Goal: Information Seeking & Learning: Learn about a topic

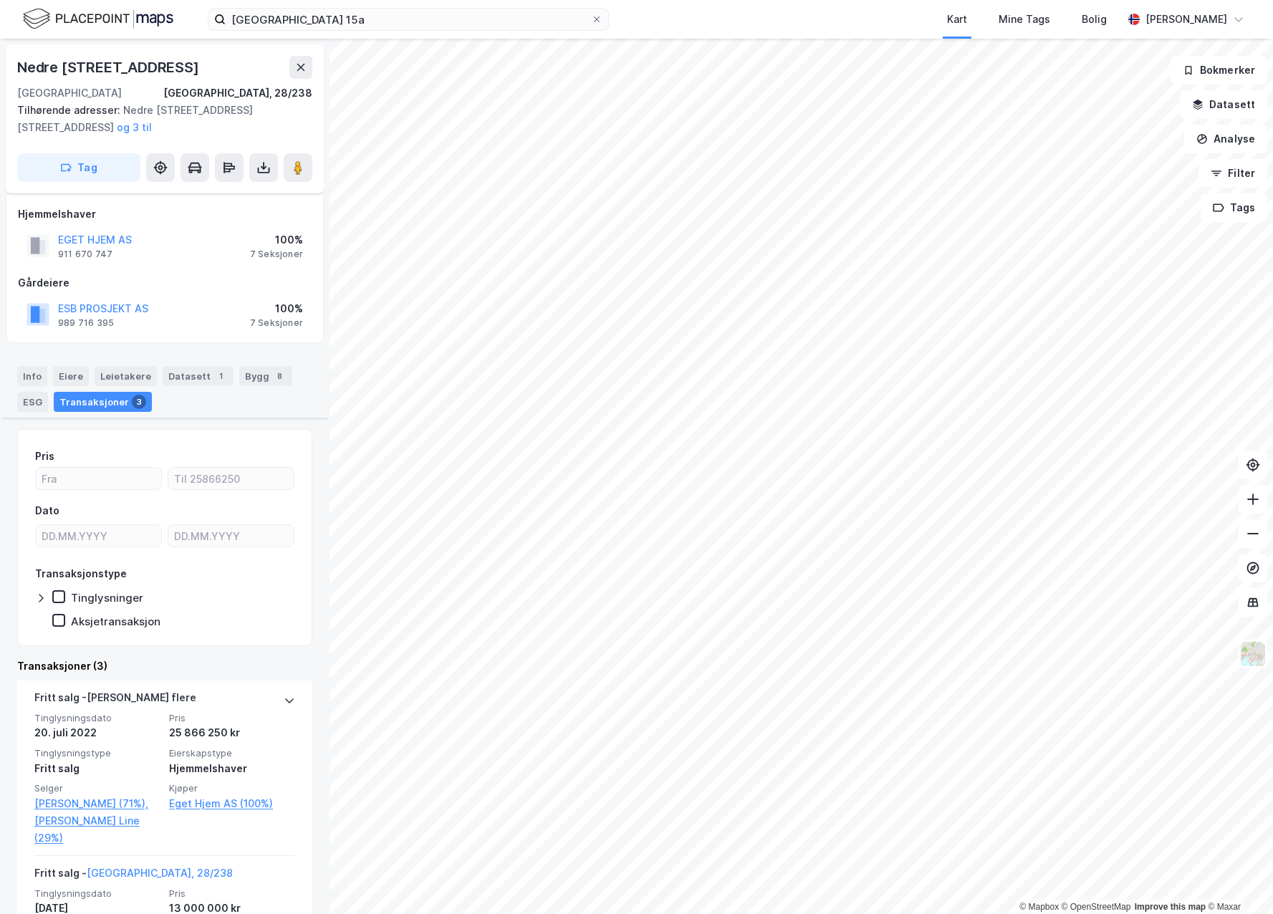
scroll to position [274, 0]
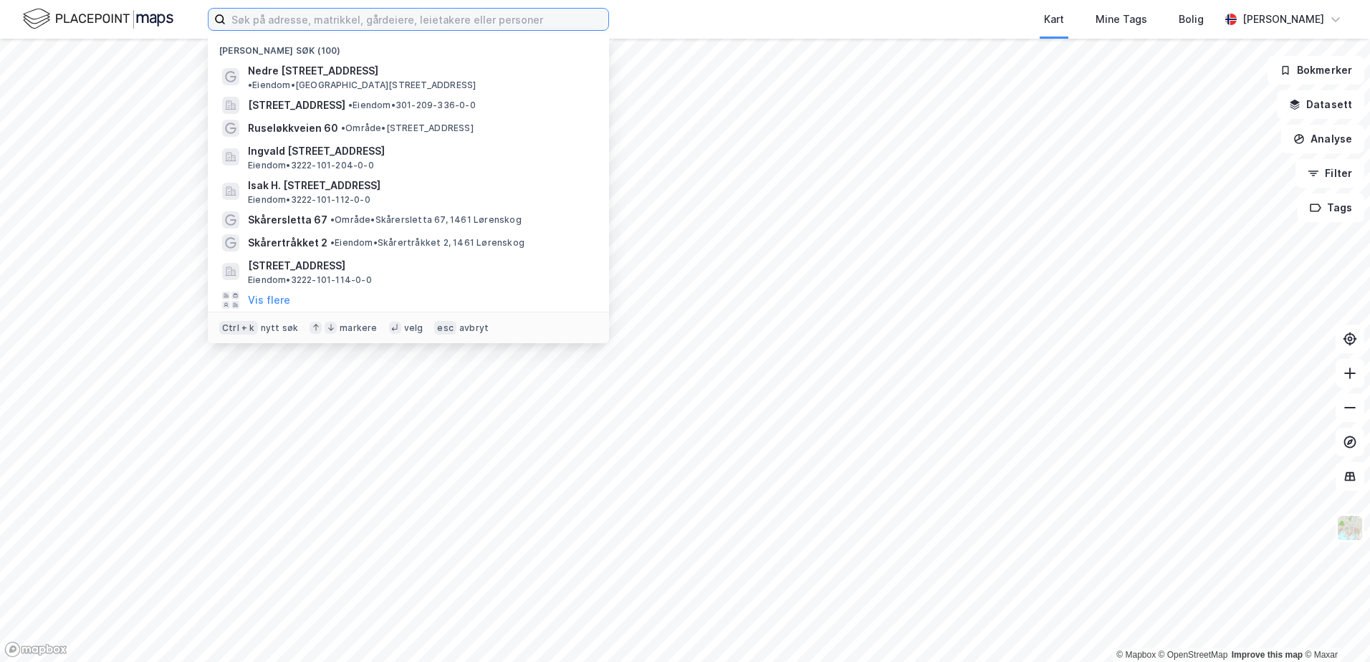
click at [479, 27] on input at bounding box center [417, 19] width 383 height 21
paste input "Verkseier Furulunds Vei 4,"
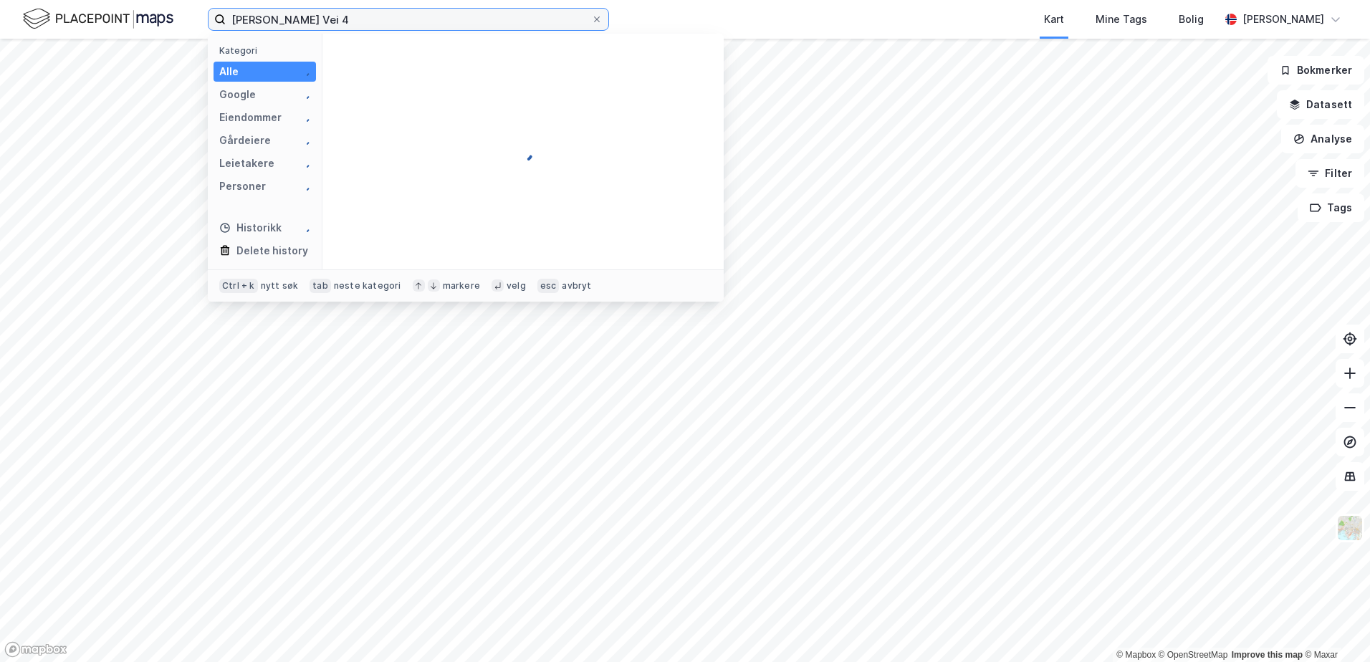
type input "Verkseier Furulunds Vei 4"
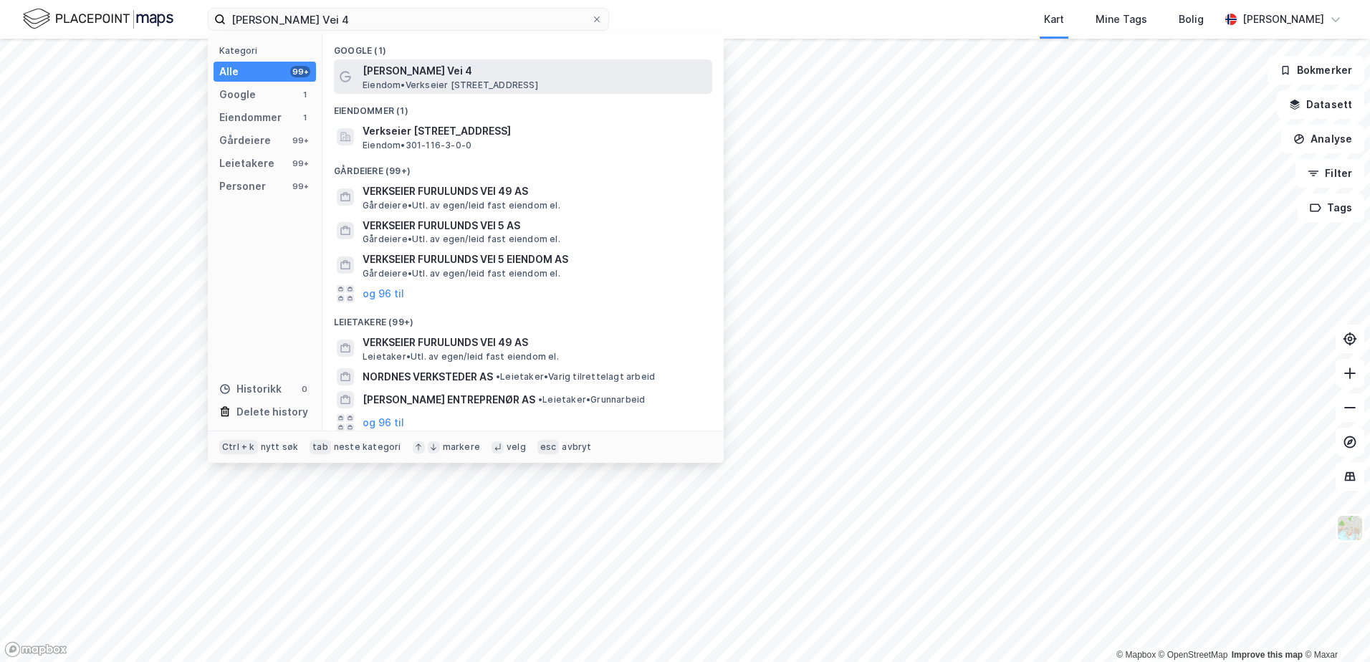
click at [456, 80] on span "Eiendom • Verkseier Furulunds Vei 4, 0668 Oslo" at bounding box center [451, 85] width 176 height 11
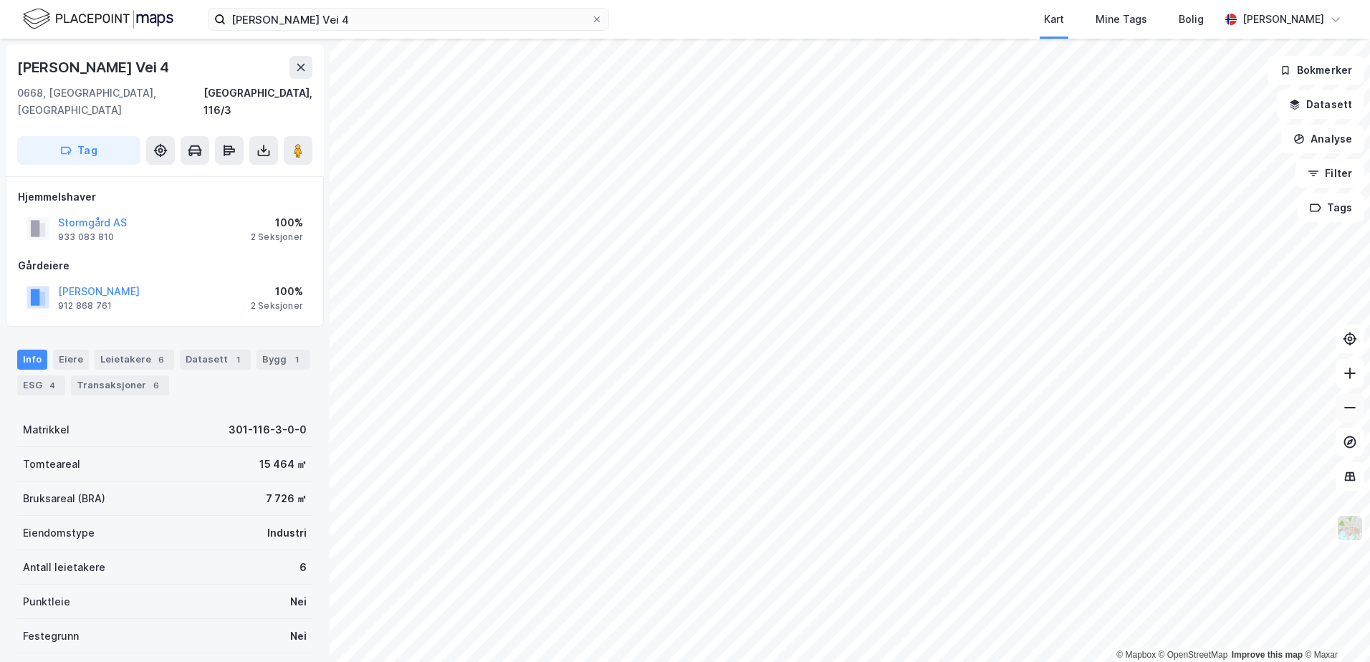
click at [1342, 401] on button at bounding box center [1350, 407] width 29 height 29
